Goal: Register for event/course

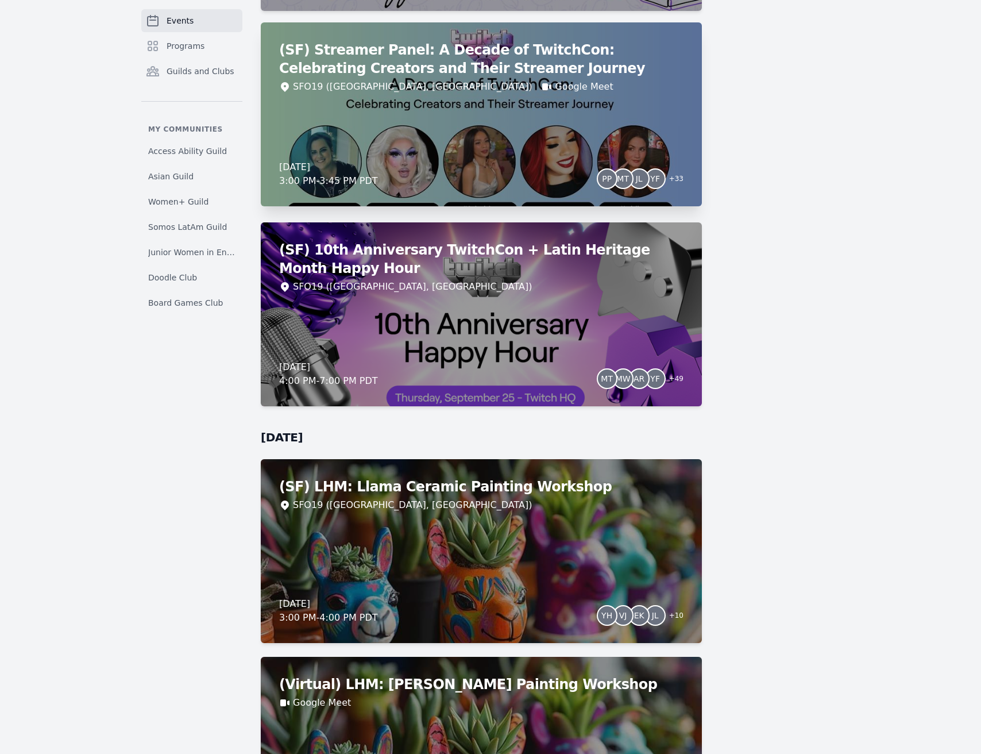
scroll to position [3748, 0]
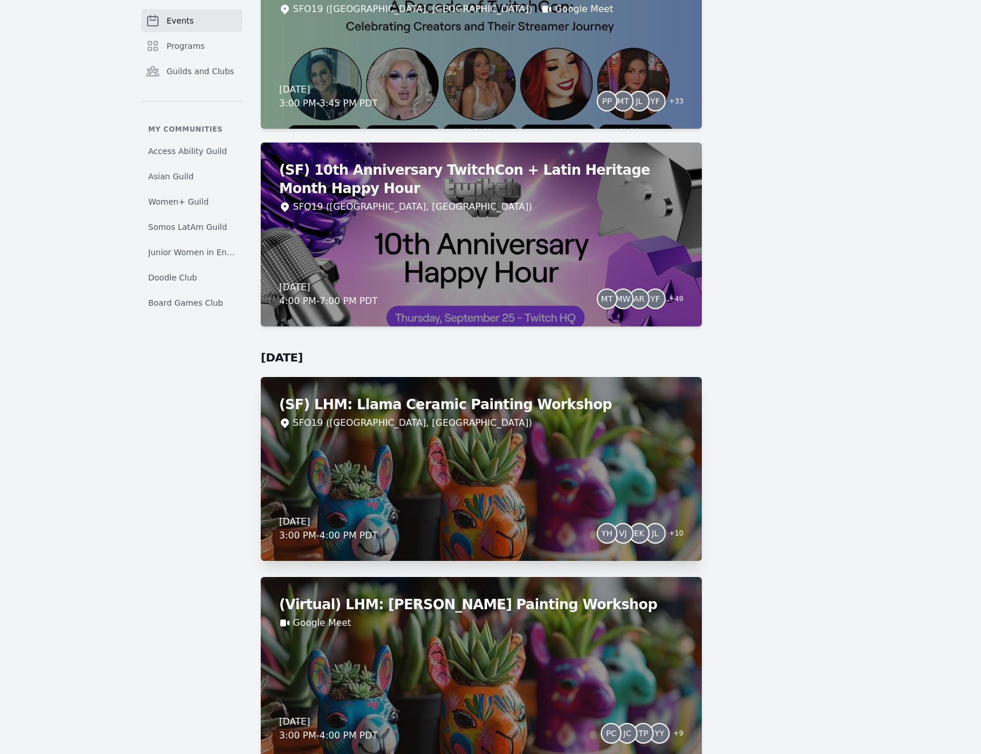
click at [442, 446] on div "(SF) LHM: Llama Ceramic Painting Workshop SFO19 ([GEOGRAPHIC_DATA], [GEOGRAPHIC…" at bounding box center [481, 469] width 441 height 184
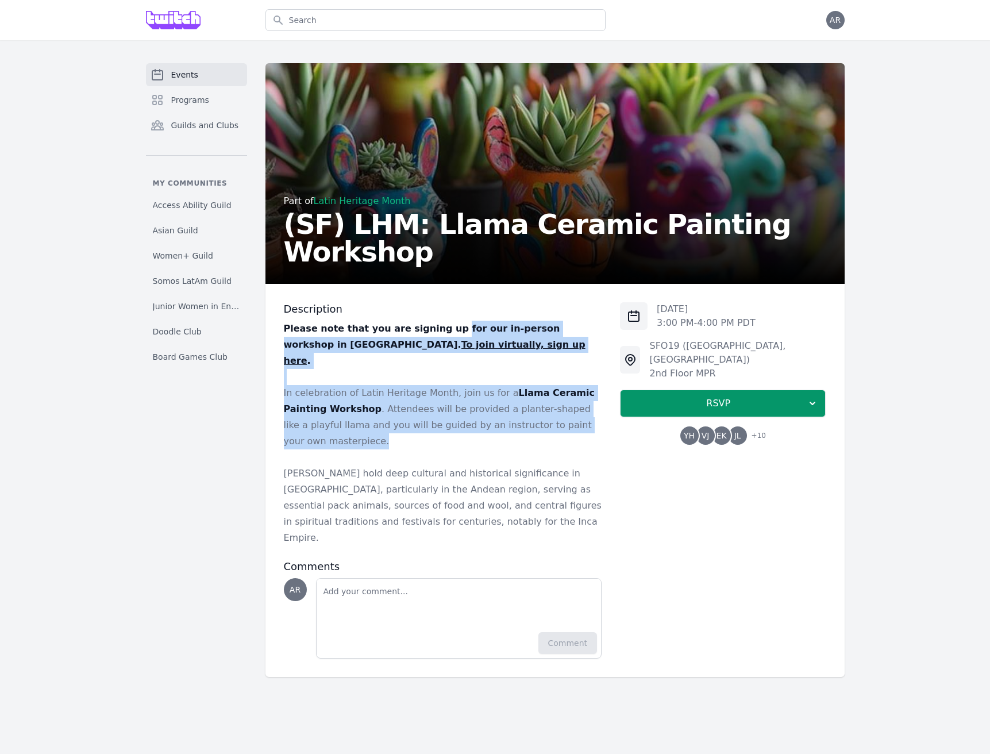
drag, startPoint x: 439, startPoint y: 325, endPoint x: 583, endPoint y: 415, distance: 169.8
click at [583, 415] on div "Please note that you are signing up for our in-person workshop in [GEOGRAPHIC_D…" at bounding box center [443, 433] width 318 height 225
click at [583, 415] on p "In celebration of Latin Heritage Month, join us for a Llama Ceramic Painting Wo…" at bounding box center [443, 417] width 318 height 64
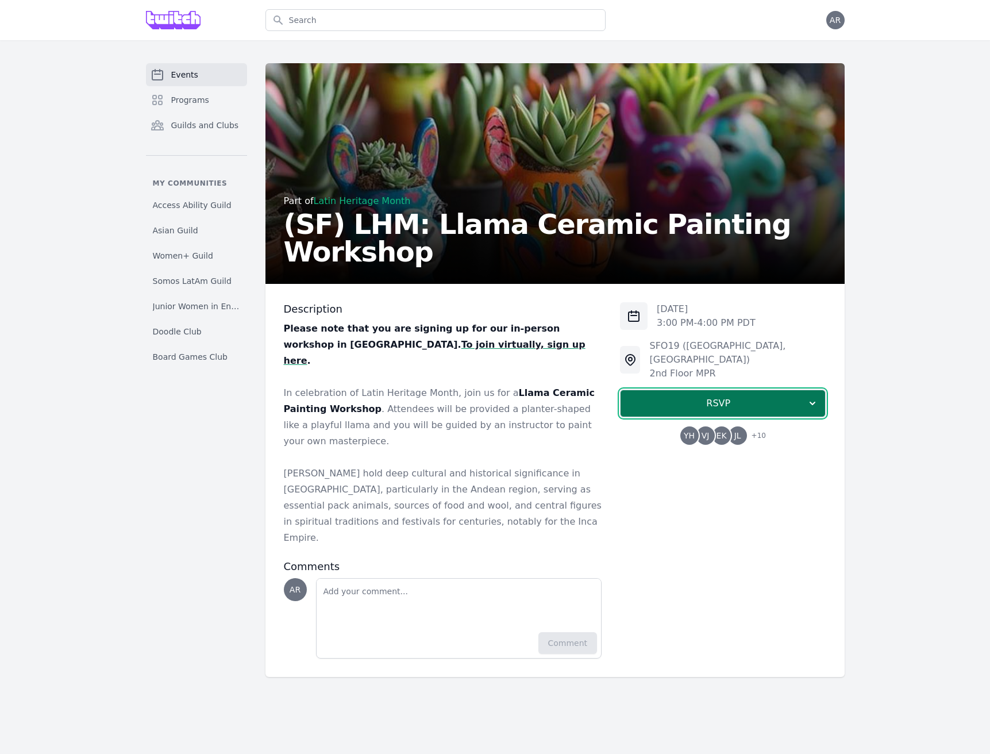
click at [725, 396] on span "RSVP" at bounding box center [718, 403] width 177 height 14
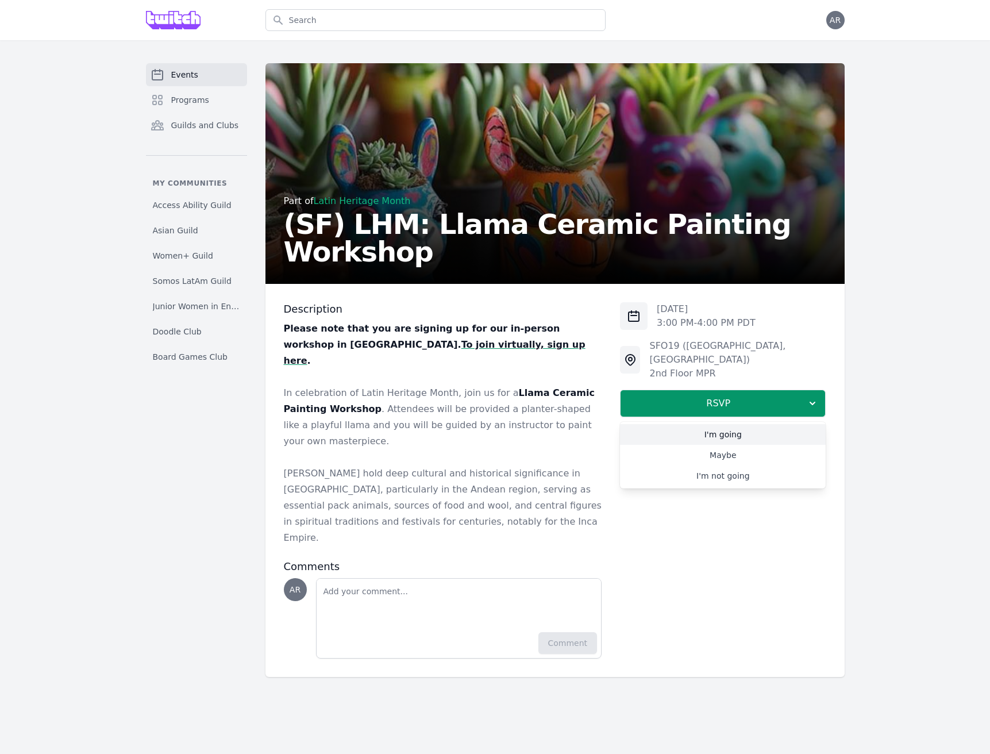
click at [738, 426] on link "I'm going" at bounding box center [723, 434] width 206 height 21
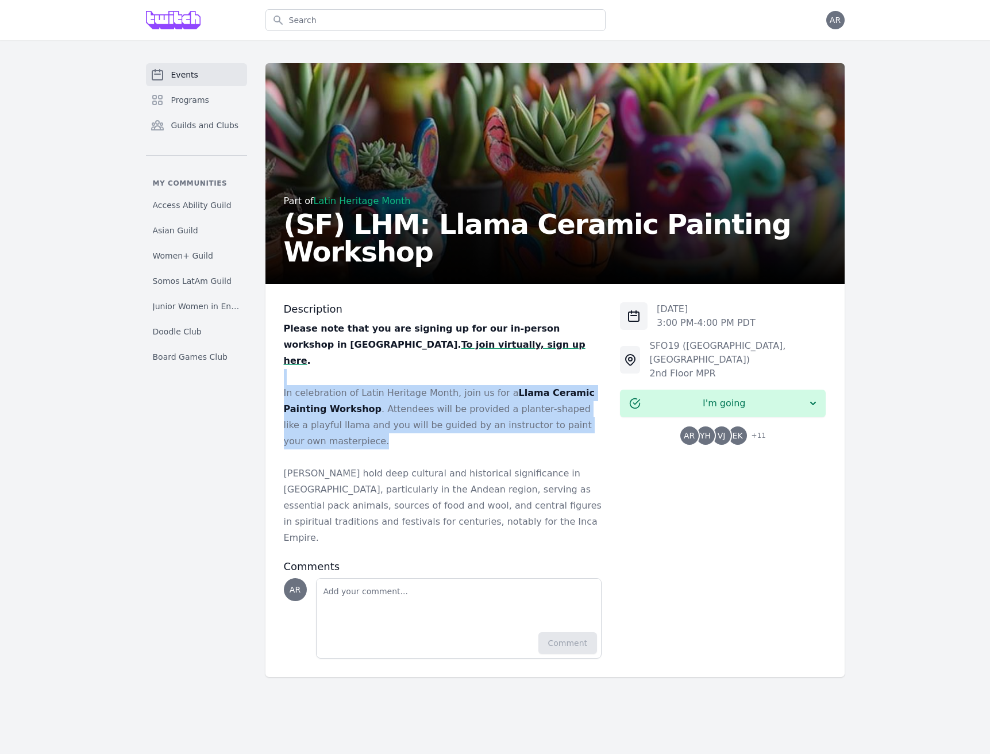
drag, startPoint x: 484, startPoint y: 366, endPoint x: 598, endPoint y: 409, distance: 121.1
click at [598, 409] on div "Please note that you are signing up for our in-person workshop in [GEOGRAPHIC_D…" at bounding box center [443, 433] width 318 height 225
click at [598, 409] on p "In celebration of Latin Heritage Month, join us for a Llama Ceramic Painting Wo…" at bounding box center [443, 417] width 318 height 64
drag, startPoint x: 598, startPoint y: 409, endPoint x: 457, endPoint y: 363, distance: 148.3
click at [457, 363] on div "Please note that you are signing up for our in-person workshop in [GEOGRAPHIC_D…" at bounding box center [443, 433] width 318 height 225
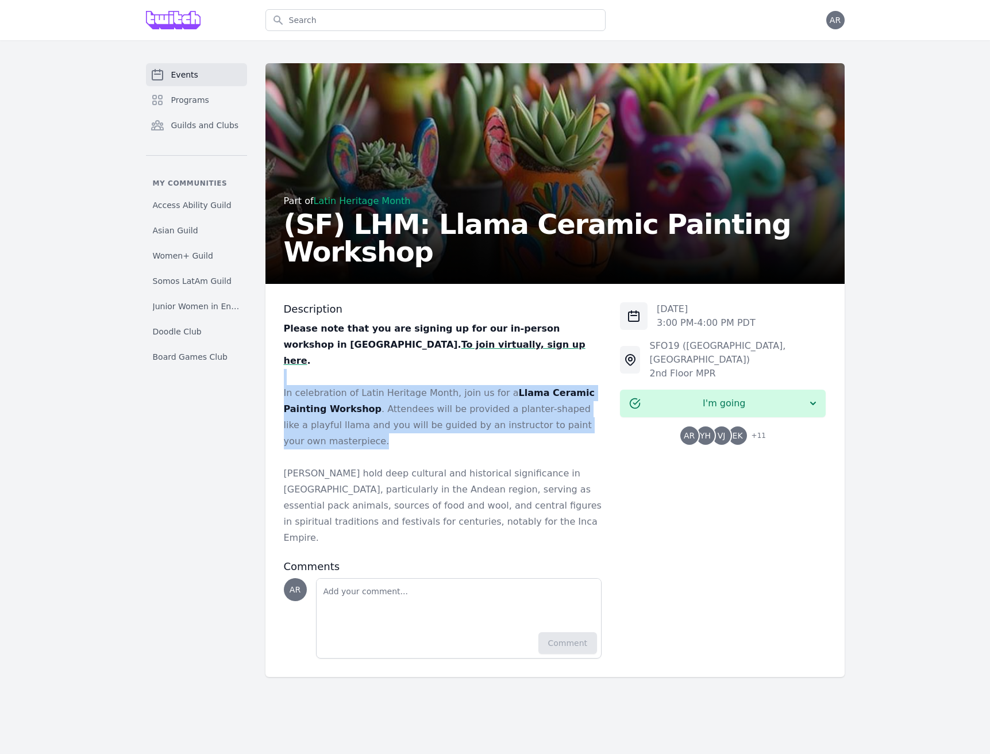
click at [457, 369] on p at bounding box center [443, 377] width 318 height 16
